Goal: Entertainment & Leisure: Consume media (video, audio)

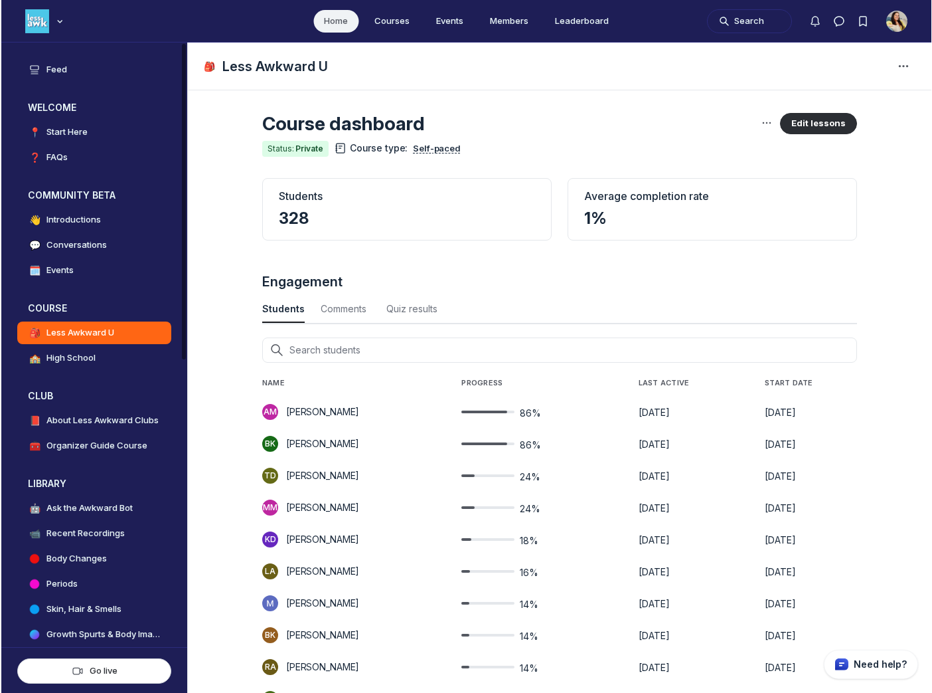
scroll to position [4397, 2543]
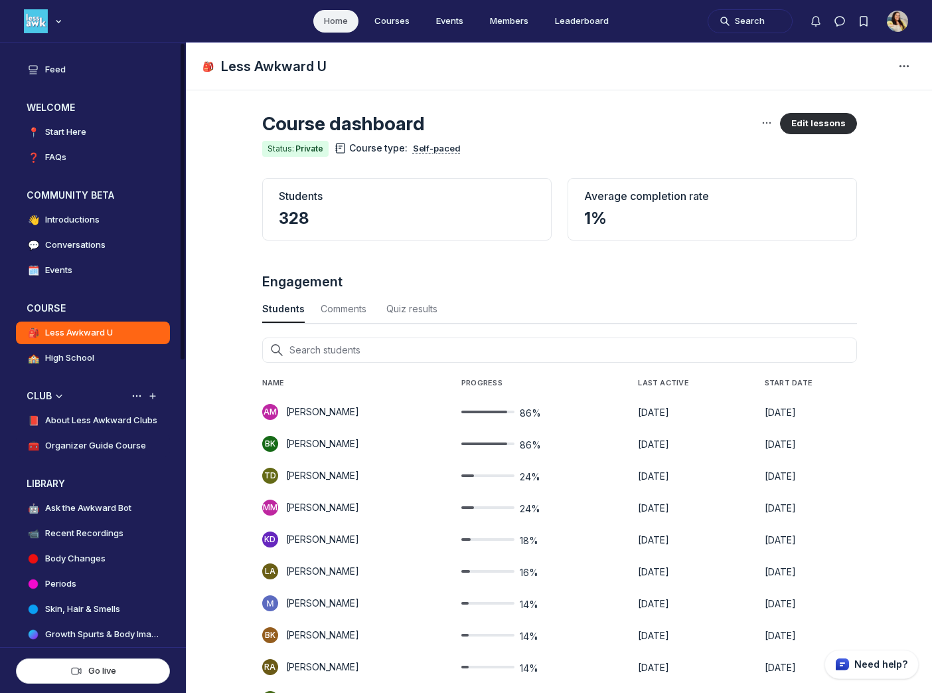
click at [106, 442] on h4 "Organizer Guide Course" at bounding box center [95, 445] width 101 height 13
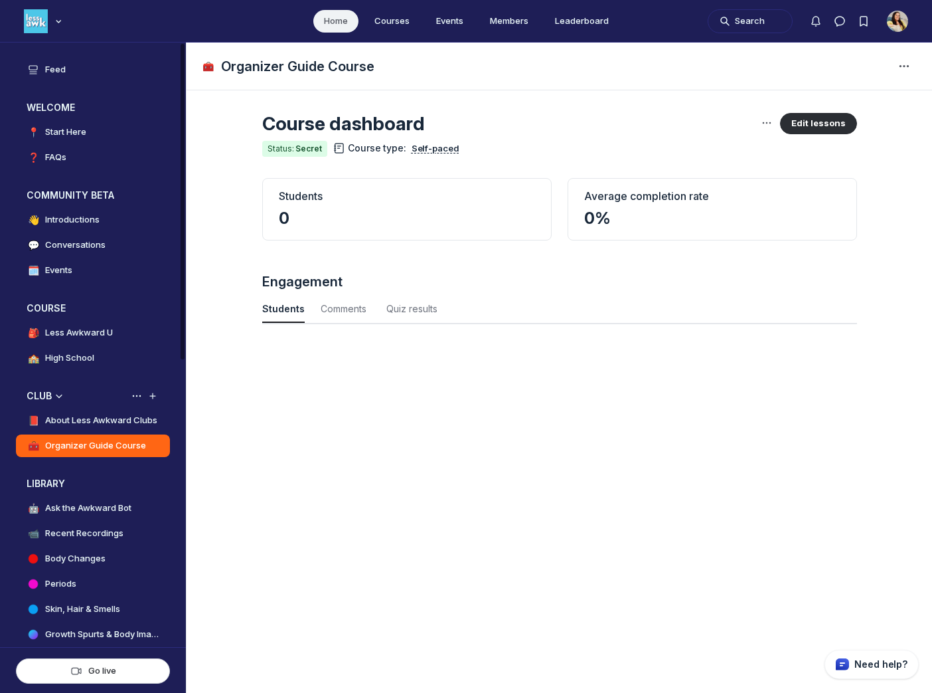
scroll to position [1797, 4384]
click at [98, 422] on h4 "About Less Awkward Clubs" at bounding box center [101, 420] width 112 height 13
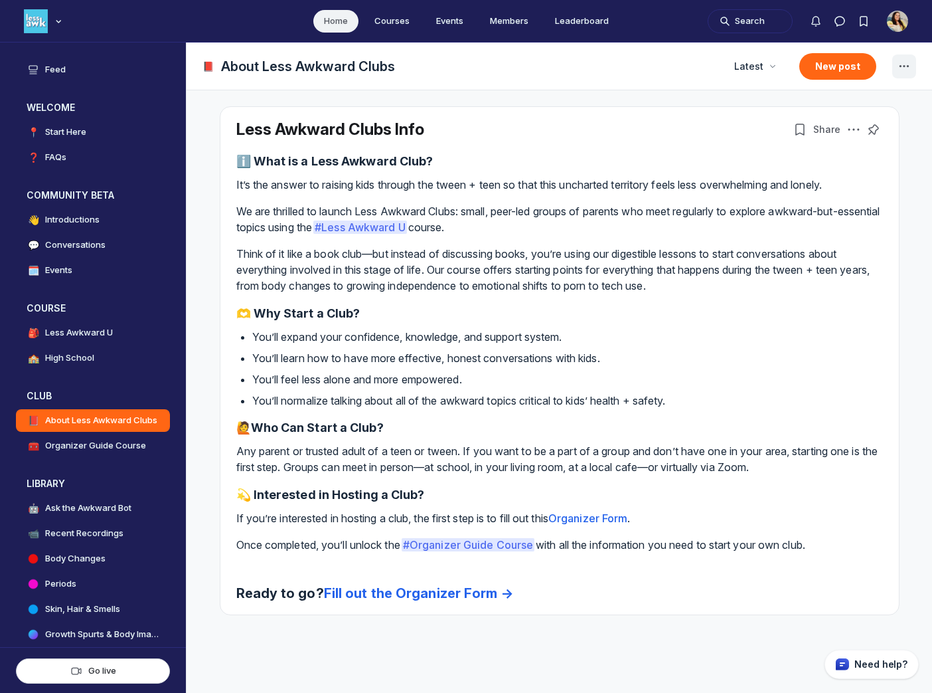
click at [671, 62] on icon "Space settings" at bounding box center [904, 66] width 16 height 16
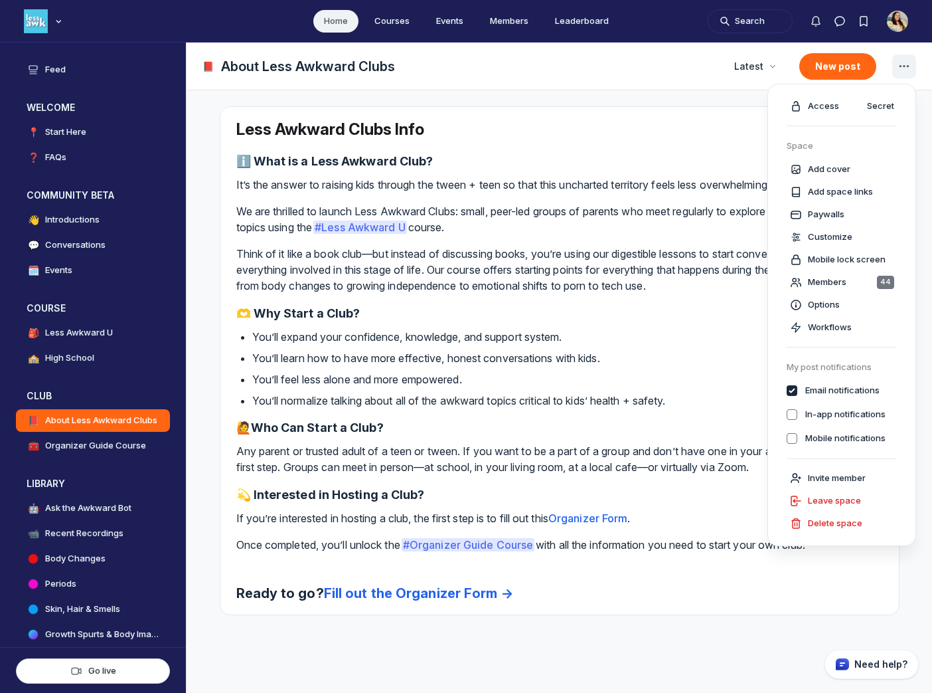
checkbox input "true"
click at [671, 285] on span "Members" at bounding box center [827, 282] width 39 height 13
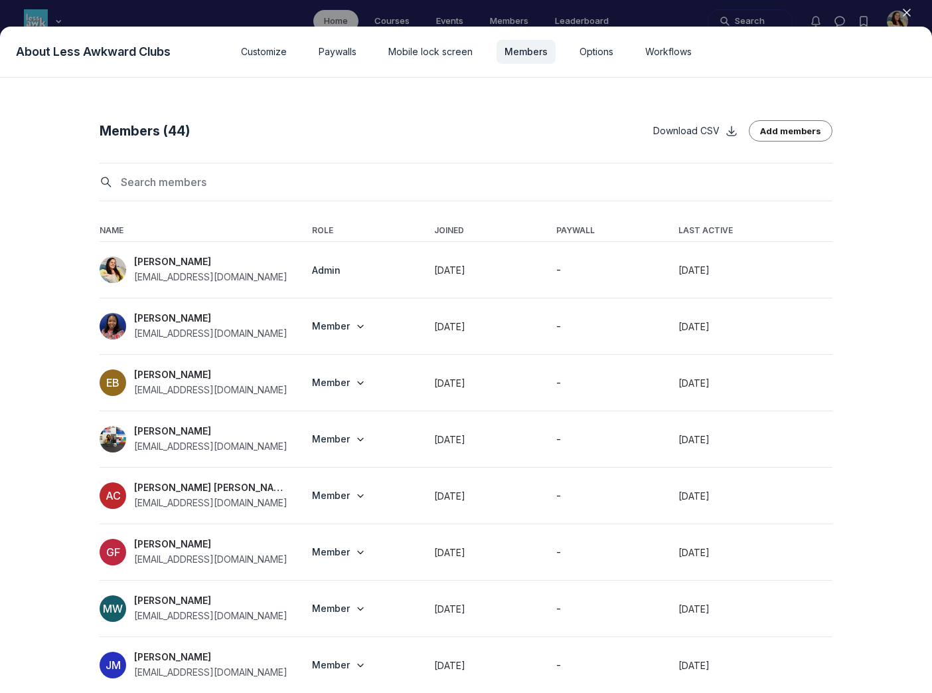
click at [443, 181] on input at bounding box center [474, 181] width 717 height 21
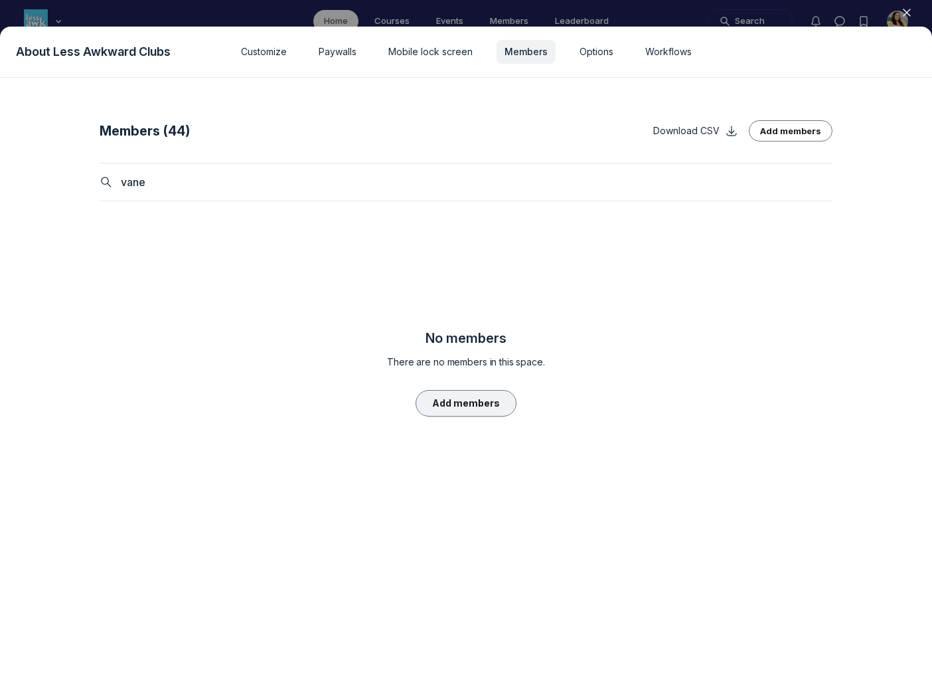
type input "vane"
click at [471, 402] on button "Add members" at bounding box center [466, 403] width 101 height 27
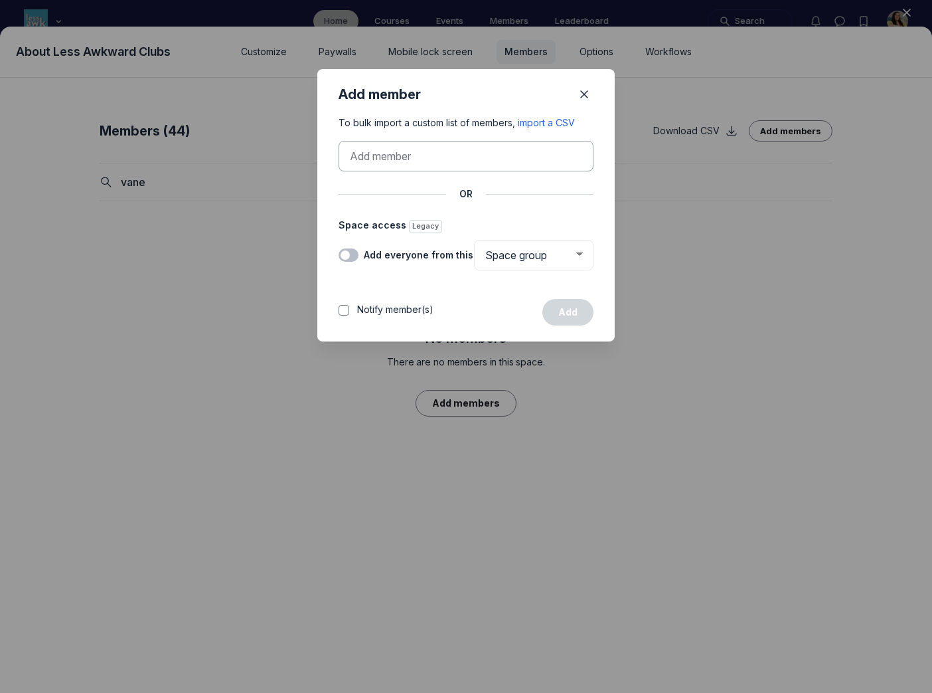
click at [388, 157] on input at bounding box center [462, 156] width 224 height 16
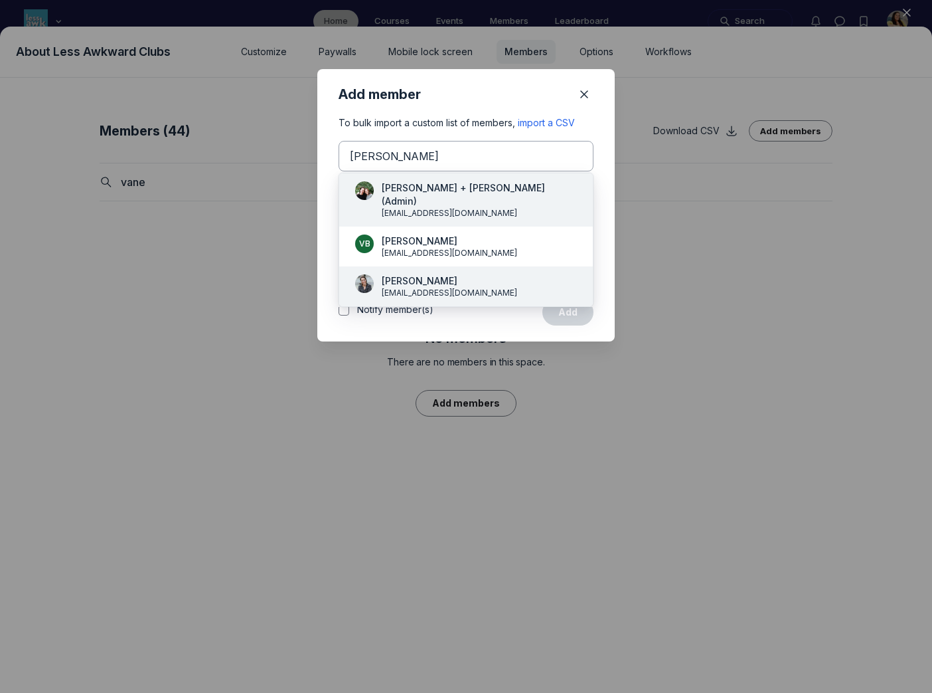
type input "vaness"
click at [400, 274] on span "Vanessa Kroll Bennett" at bounding box center [449, 280] width 135 height 13
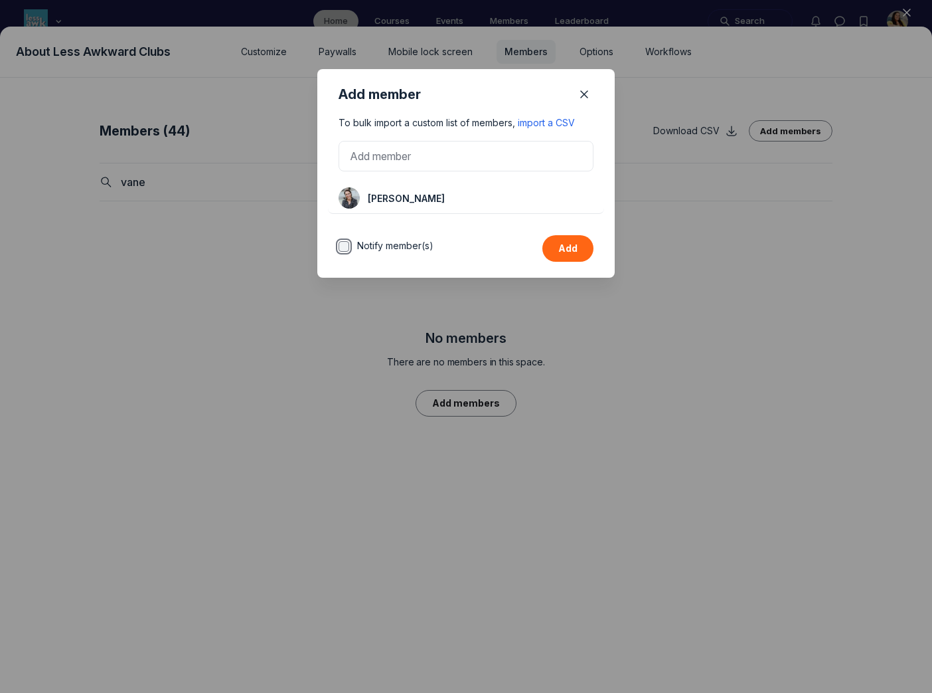
click at [341, 246] on input "Notify member(s)" at bounding box center [344, 246] width 11 height 11
checkbox input "true"
click at [578, 244] on button "Add" at bounding box center [567, 248] width 51 height 27
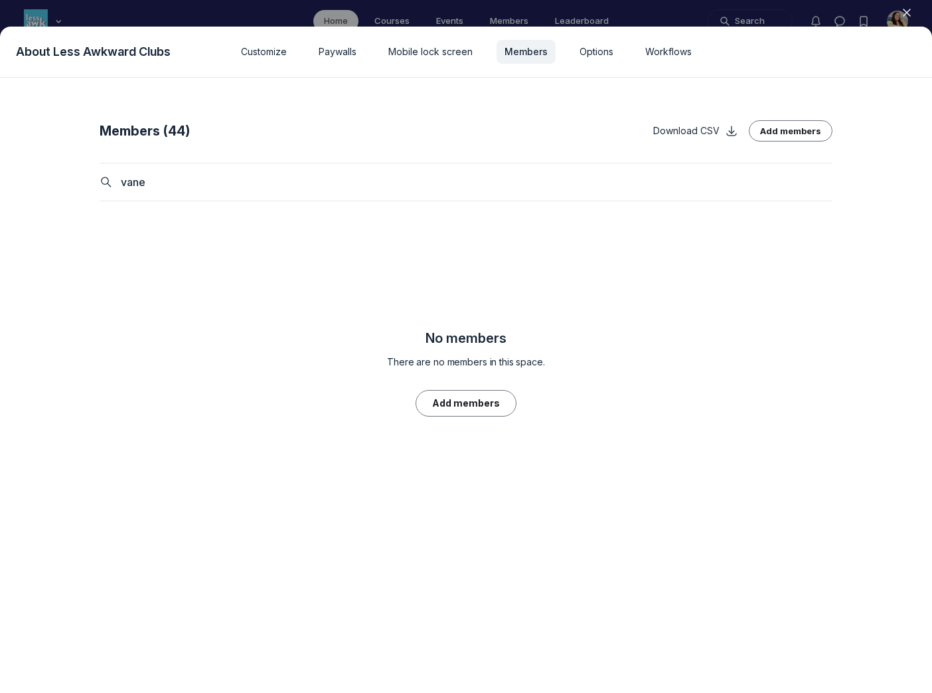
click at [536, 186] on input "vane" at bounding box center [474, 181] width 717 height 21
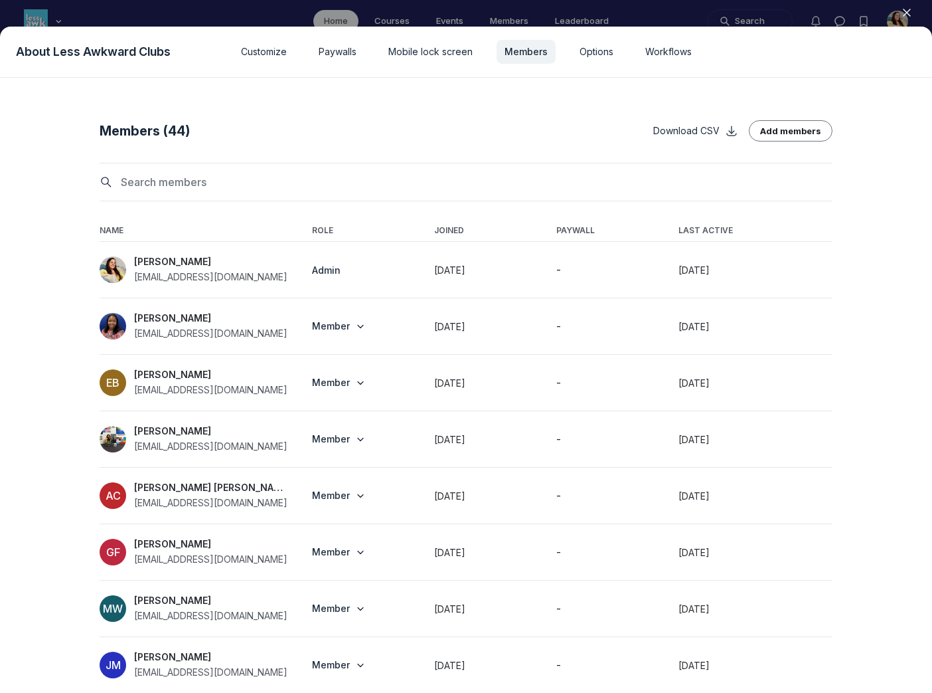
click at [671, 9] on icon "button" at bounding box center [906, 12] width 13 height 13
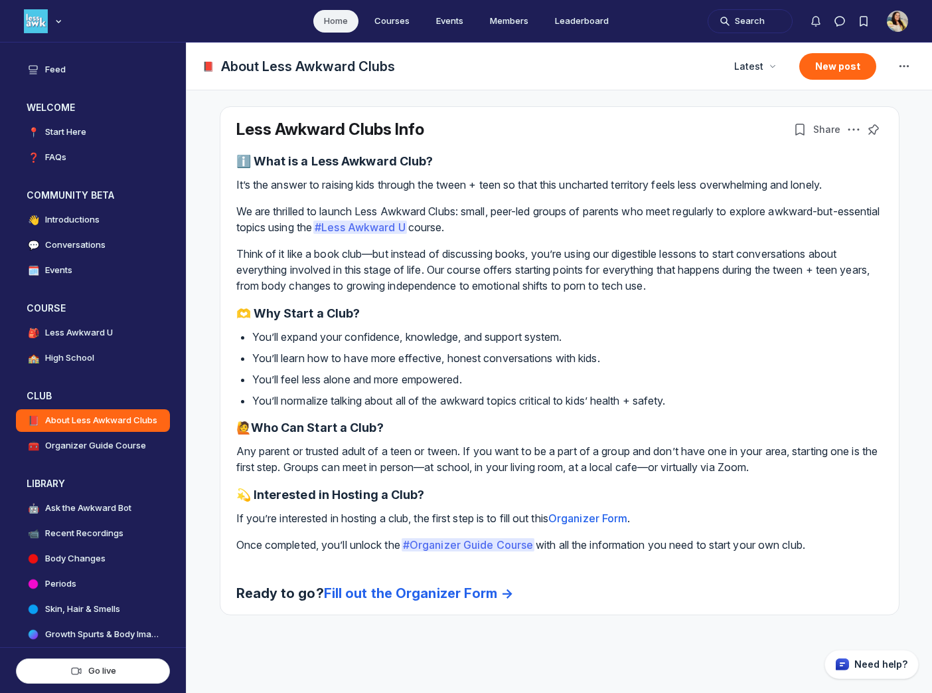
scroll to position [4397, 2543]
click at [903, 62] on icon "Space settings" at bounding box center [904, 66] width 16 height 16
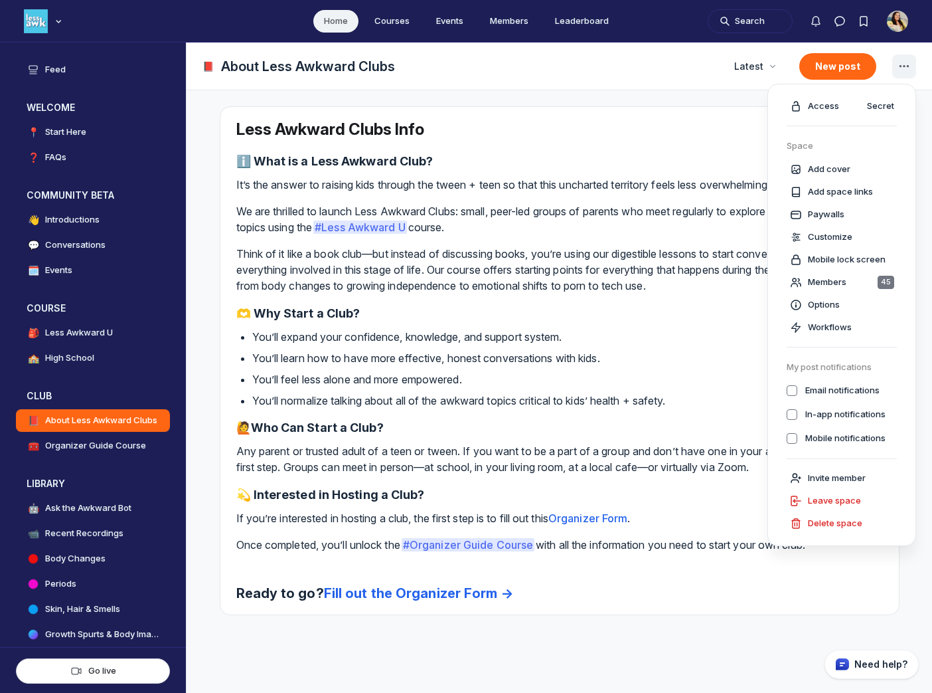
checkbox input "true"
click at [629, 62] on div "📕 About Less Awkward Clubs" at bounding box center [459, 66] width 513 height 19
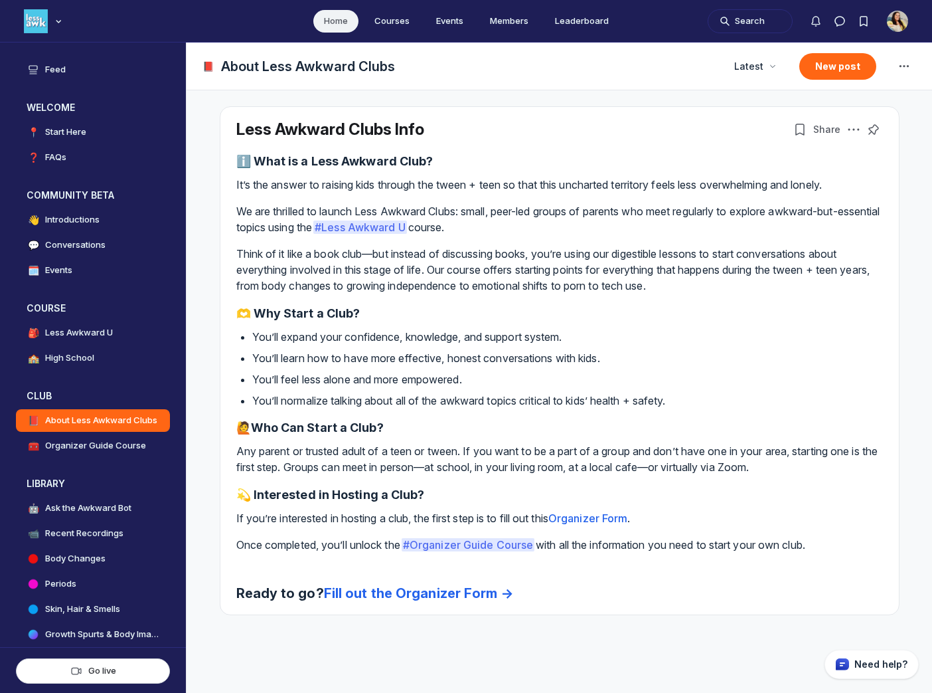
click at [422, 598] on link "Fill out the Organizer Form →" at bounding box center [419, 593] width 190 height 16
click at [414, 596] on link "Fill out the Organizer Form →" at bounding box center [419, 593] width 190 height 16
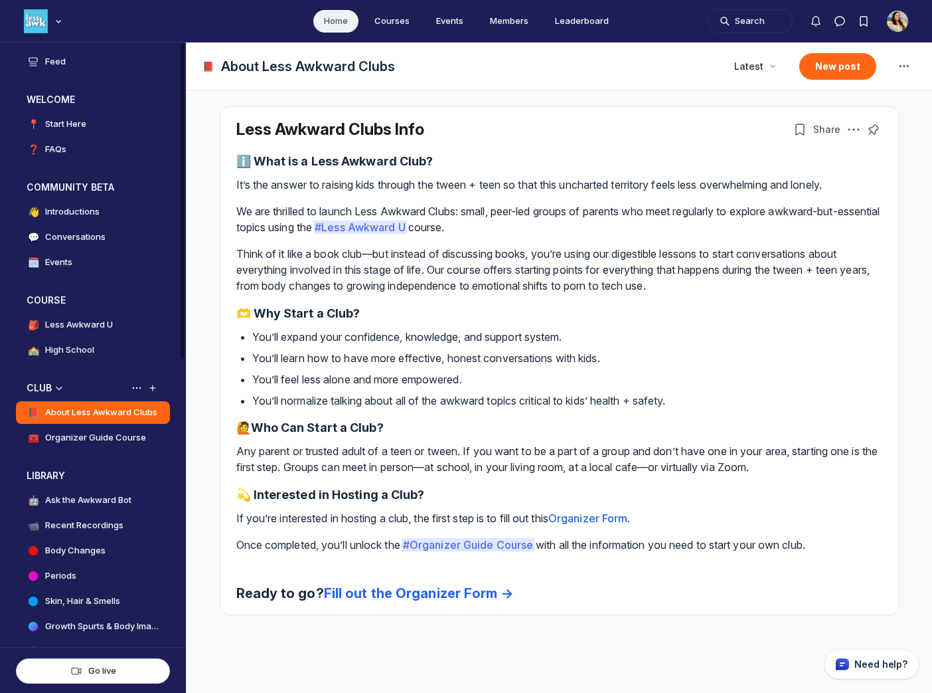
scroll to position [12, 0]
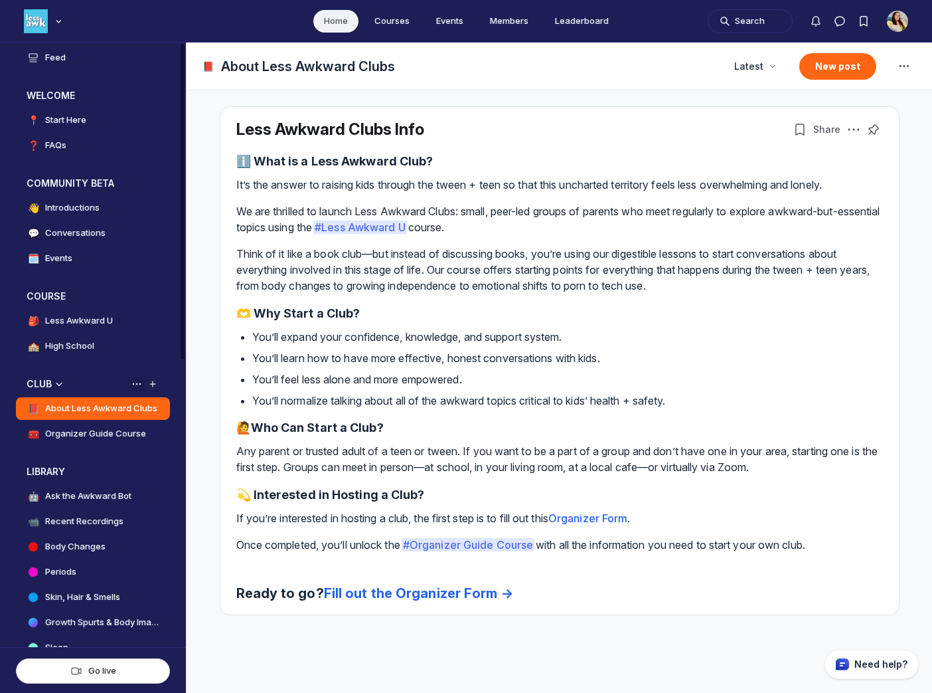
click at [137, 382] on icon "View space group options" at bounding box center [136, 383] width 13 height 11
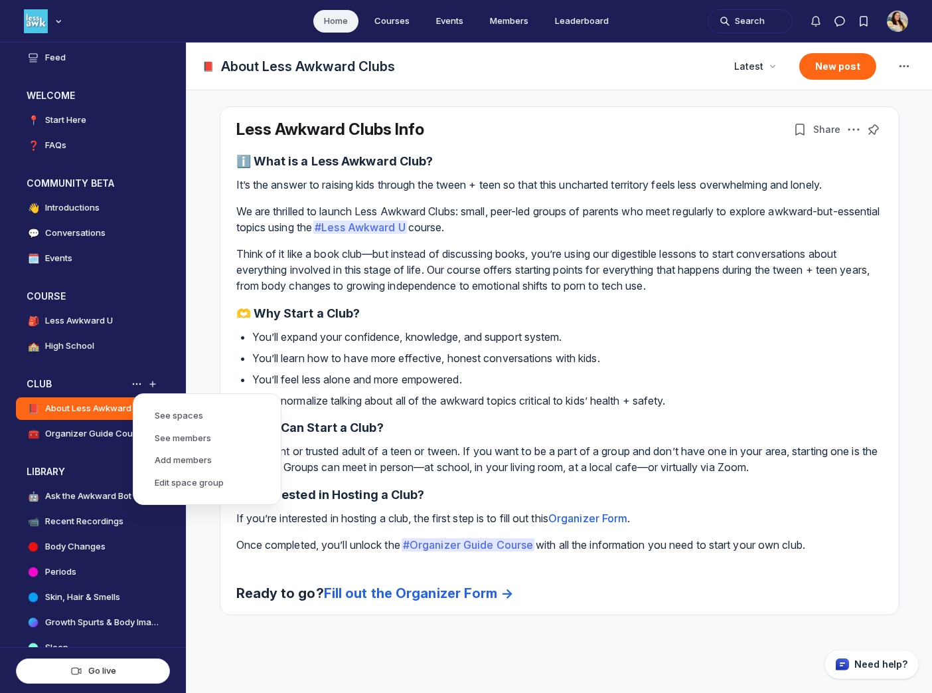
click at [663, 610] on div "Less Awkward Clubs Info Share ℹ️ What is a Less Awkward Club? It’s the answer t…" at bounding box center [559, 360] width 679 height 507
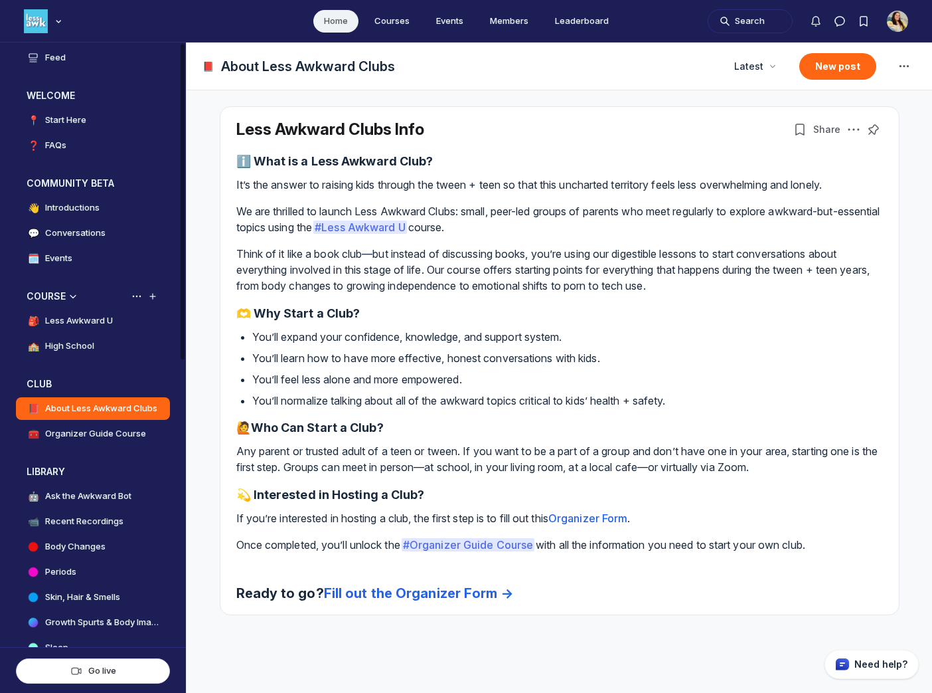
click at [87, 347] on h4 "High School" at bounding box center [69, 345] width 49 height 13
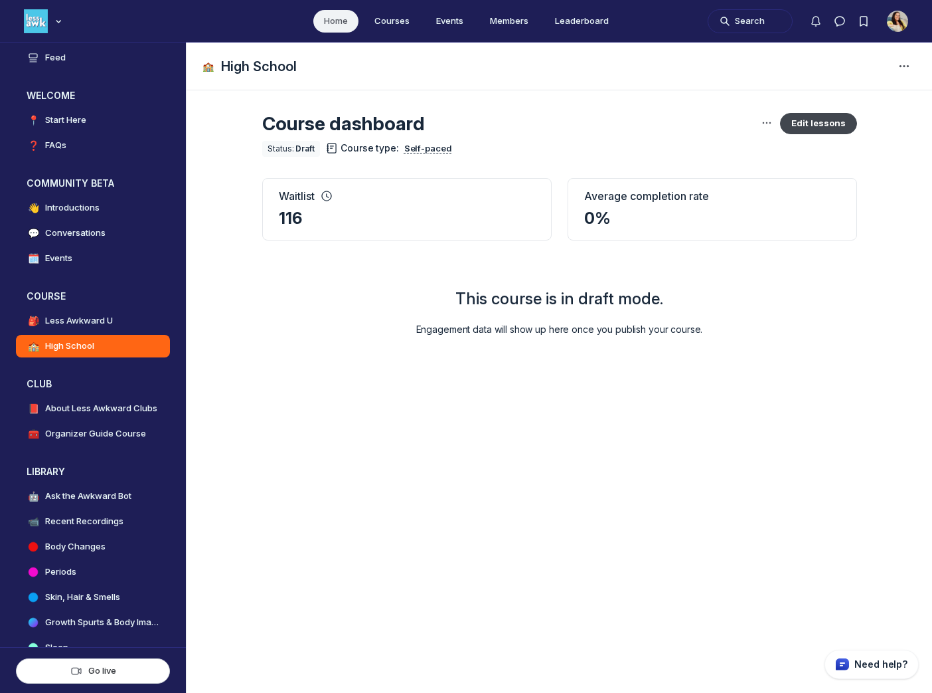
click at [823, 126] on button "Edit lessons" at bounding box center [818, 123] width 77 height 21
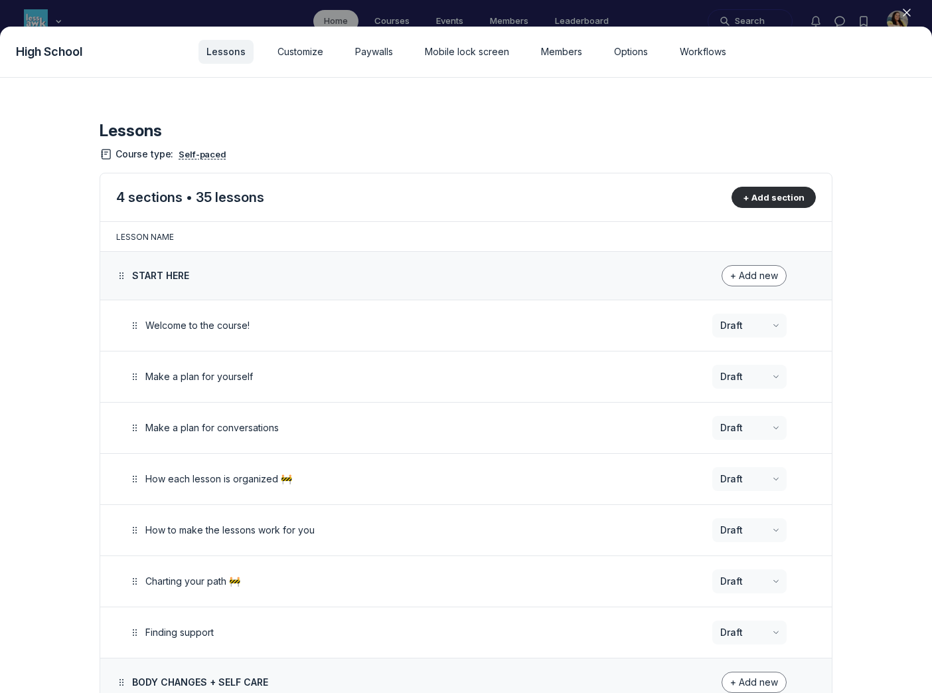
click at [908, 10] on use "button" at bounding box center [907, 12] width 7 height 7
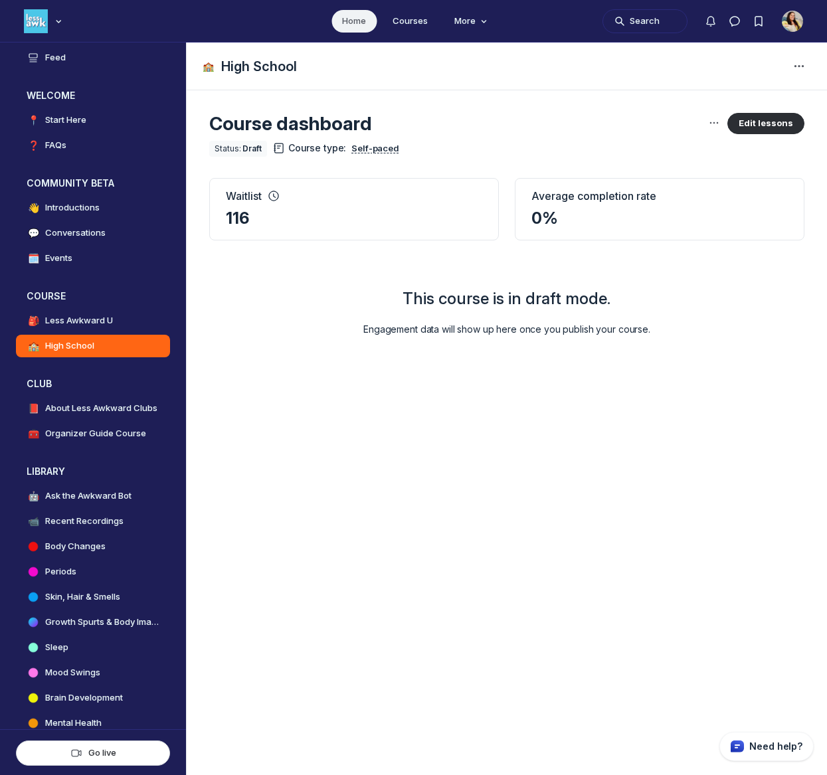
scroll to position [4768, 2543]
click at [88, 520] on h4 "Recent Recordings" at bounding box center [84, 521] width 78 height 13
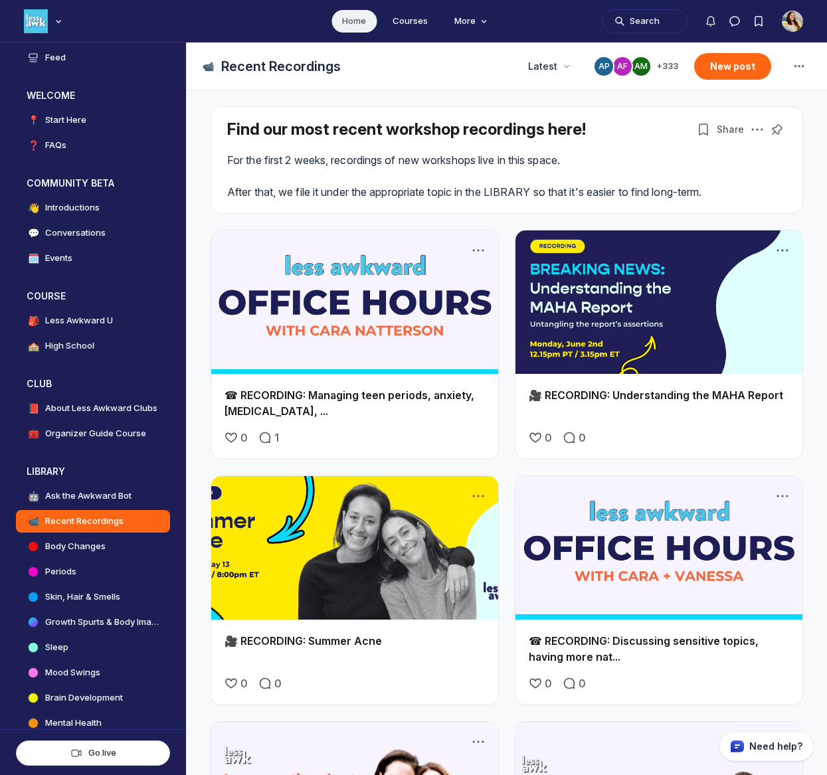
click at [296, 392] on link "☎ RECORDING: Managing teen periods, anxiety, [MEDICAL_DATA], ..." at bounding box center [349, 402] width 250 height 29
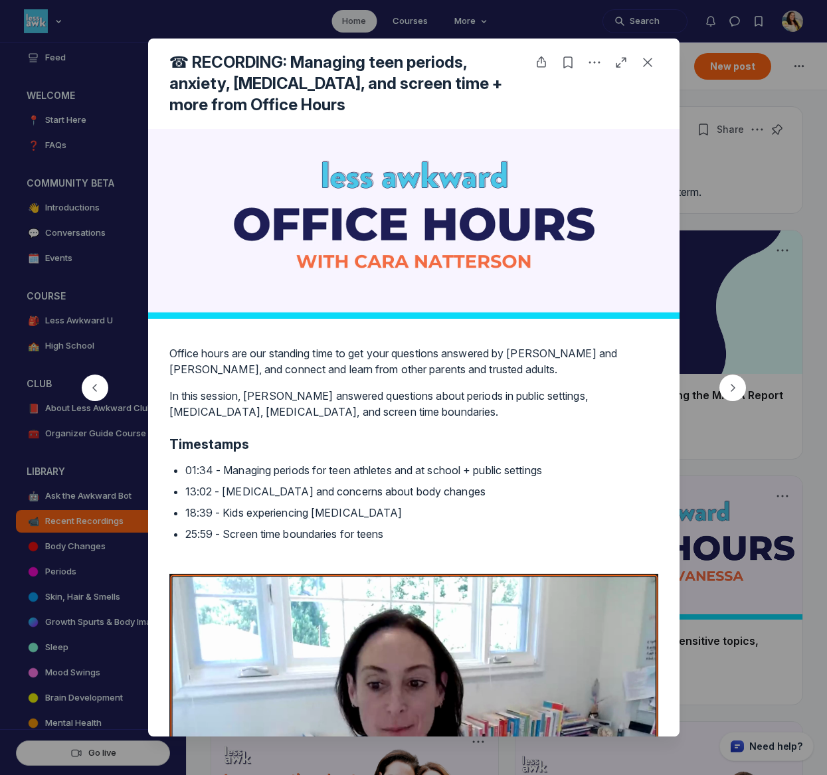
type media-captions-menu "cc:en:Default"
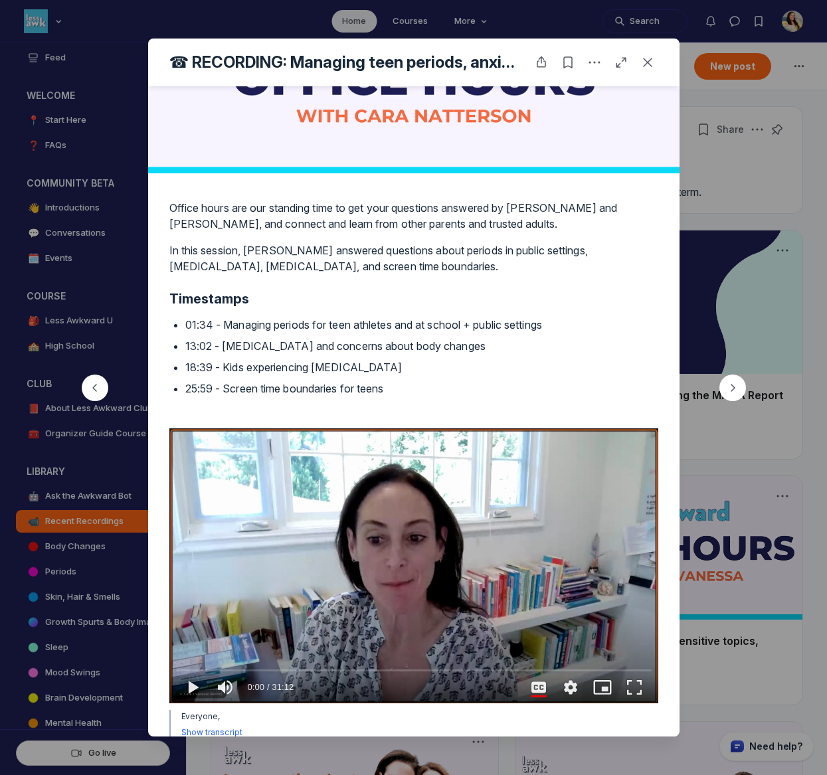
scroll to position [115, 0]
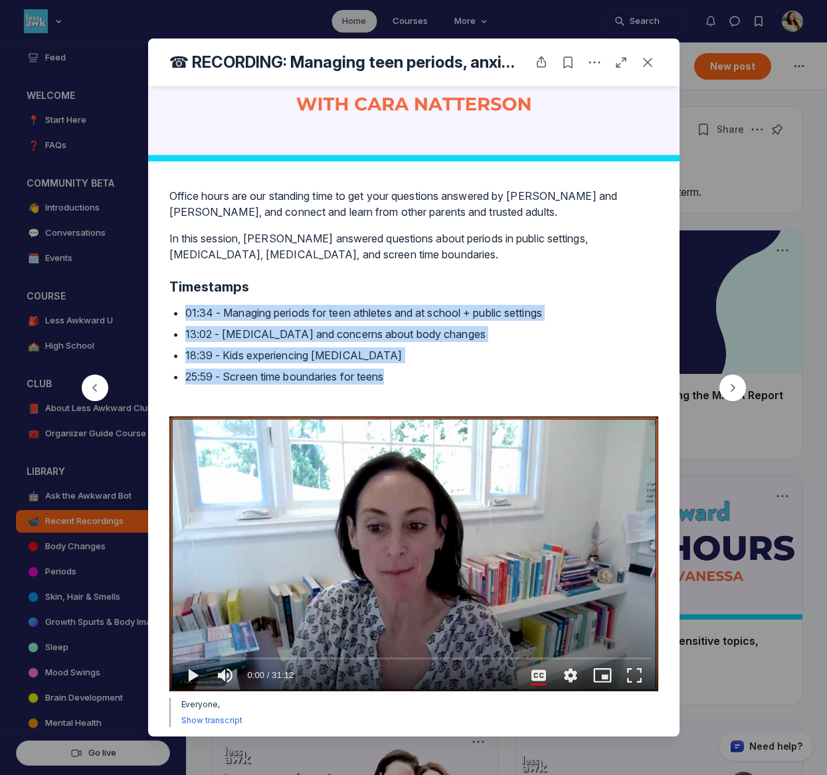
drag, startPoint x: 429, startPoint y: 376, endPoint x: 186, endPoint y: 317, distance: 250.1
click at [186, 317] on ul "01:34 - Managing periods for teen athletes and at school + public settings 13:0…" at bounding box center [421, 345] width 473 height 80
copy ul "01:34 - Managing periods for teen athletes and at school + public settings 13:0…"
click at [649, 60] on use "Close post" at bounding box center [647, 62] width 9 height 9
